Goal: Navigation & Orientation: Go to known website

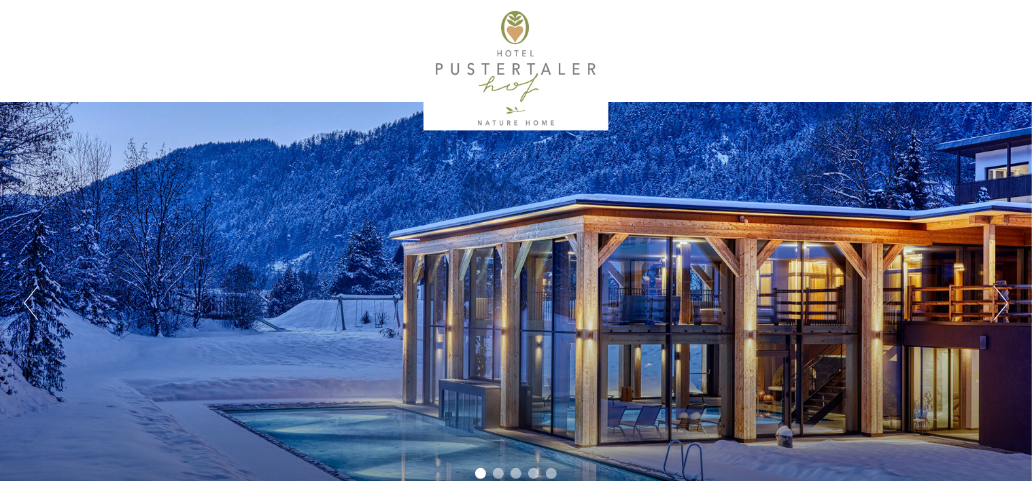
drag, startPoint x: 1031, startPoint y: 30, endPoint x: 1034, endPoint y: 54, distance: 24.6
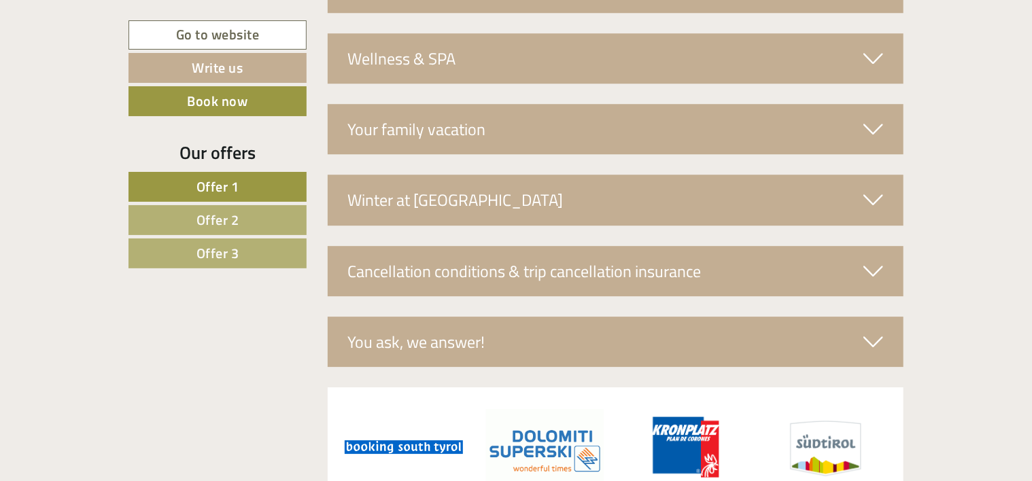
scroll to position [4544, 0]
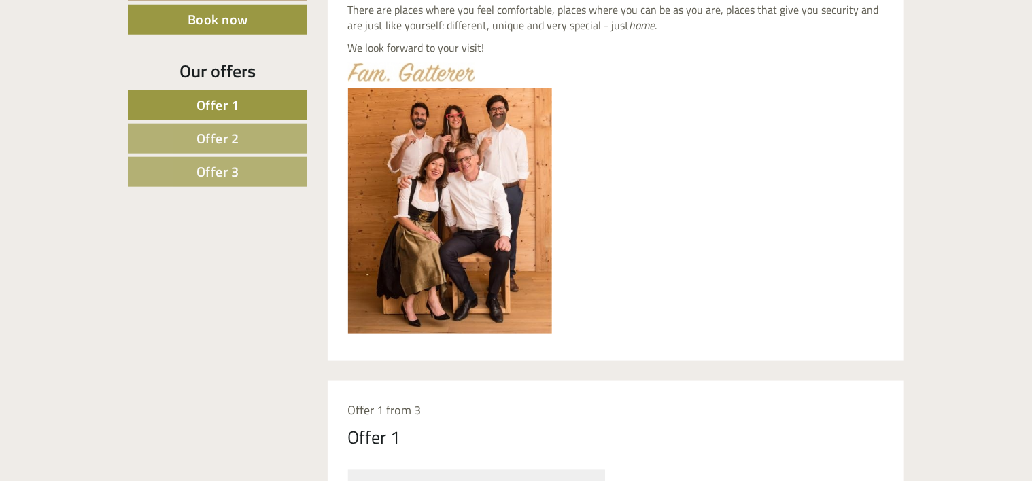
scroll to position [480, 0]
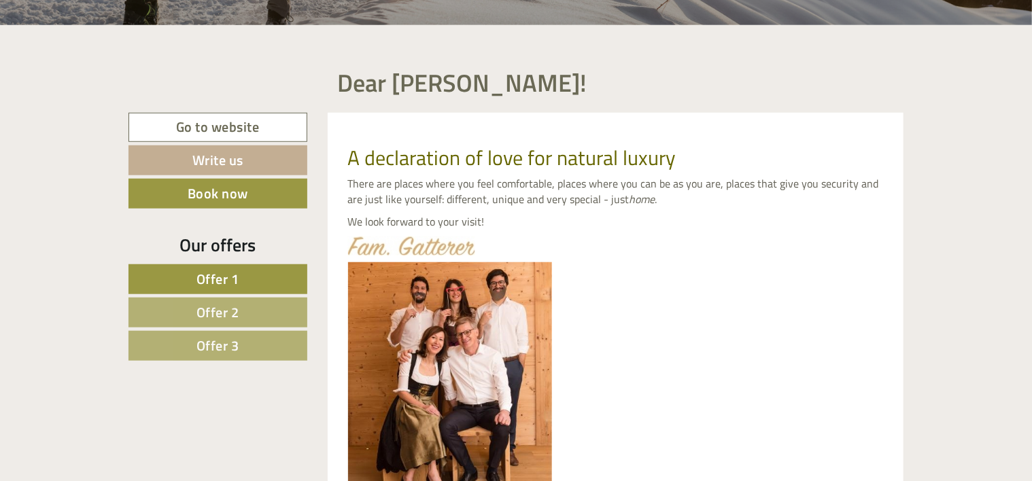
click at [214, 316] on span "Offer 2" at bounding box center [218, 312] width 43 height 21
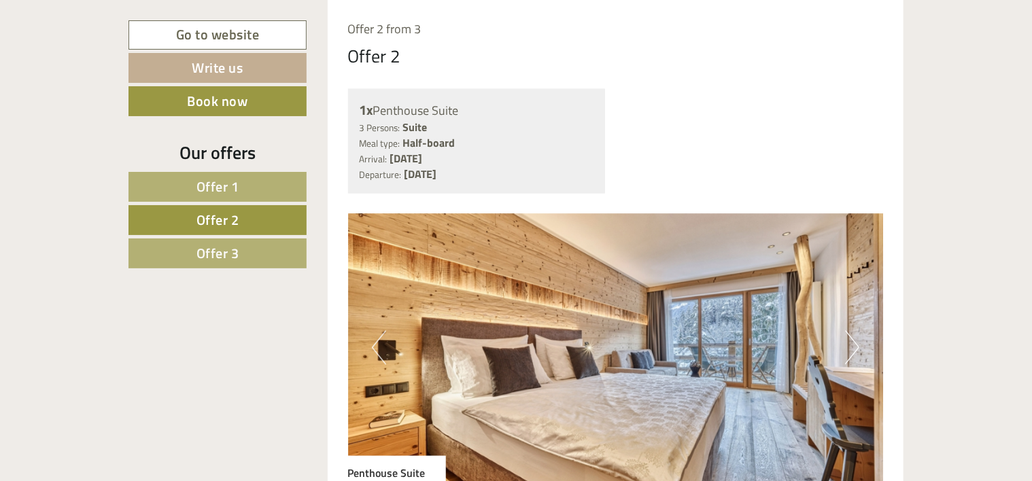
click at [0, 107] on html "Previous Next 1 2 3 4 5 Dear [PERSON_NAME]! A declaration of love for natural l…" at bounding box center [516, 456] width 1032 height 2985
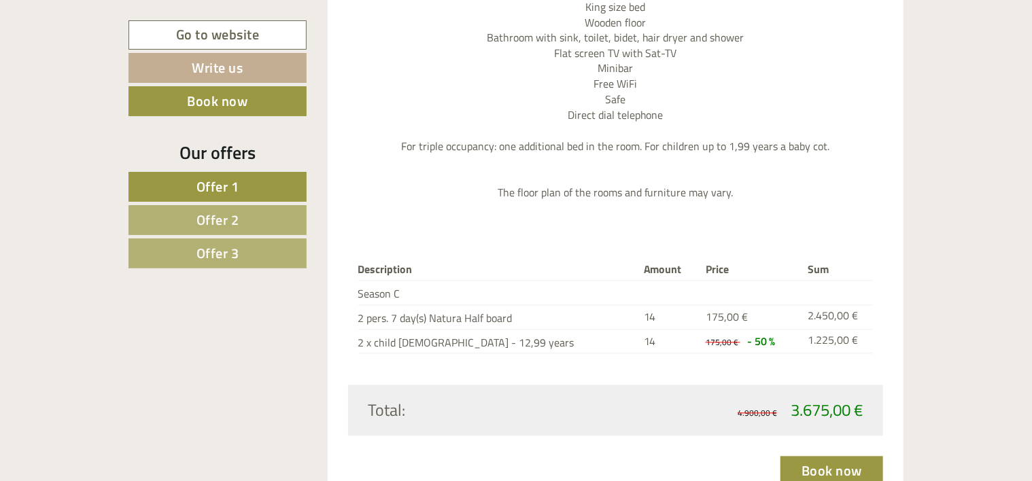
scroll to position [3861, 0]
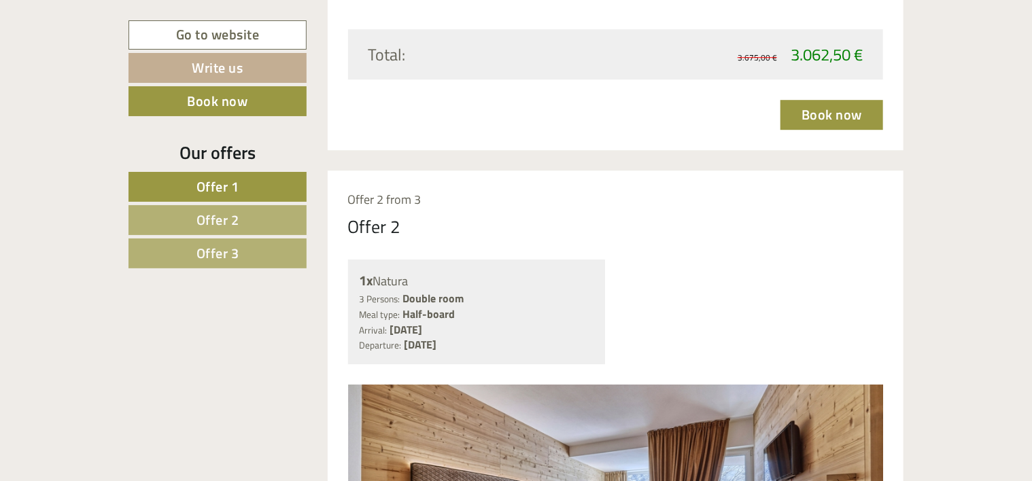
scroll to position [1956, 0]
